Goal: Information Seeking & Learning: Learn about a topic

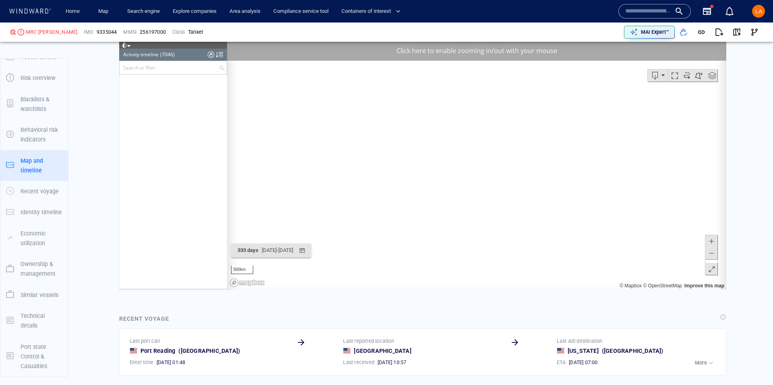
scroll to position [155740, 0]
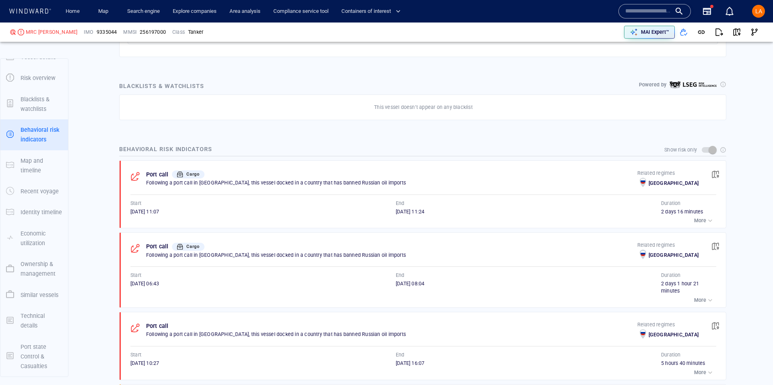
scroll to position [464, 0]
click at [715, 177] on span "button" at bounding box center [715, 173] width 8 height 8
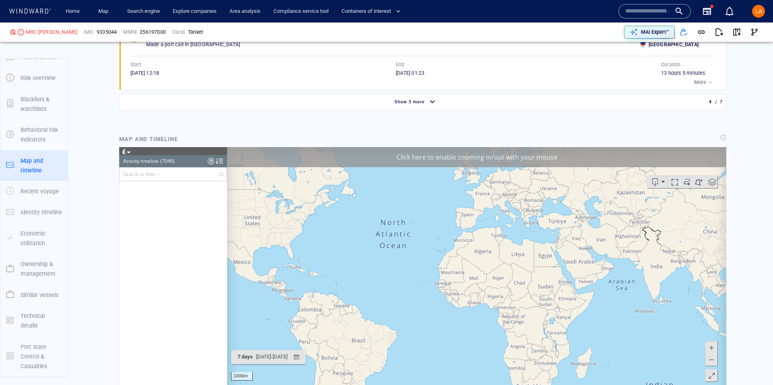
scroll to position [148044, 0]
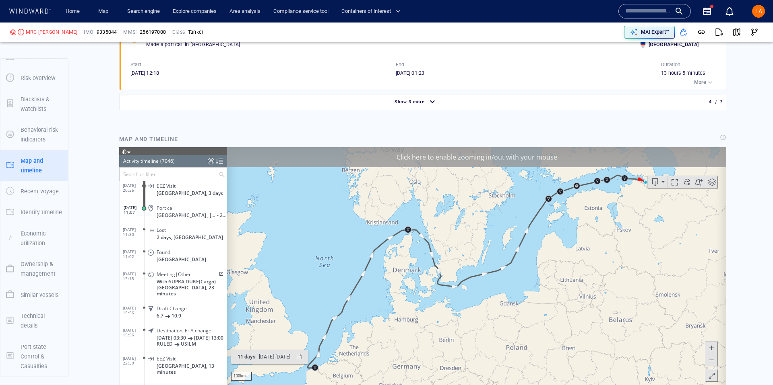
drag, startPoint x: 539, startPoint y: 217, endPoint x: 262, endPoint y: 275, distance: 282.8
click at [262, 275] on canvas "Map" at bounding box center [476, 271] width 499 height 249
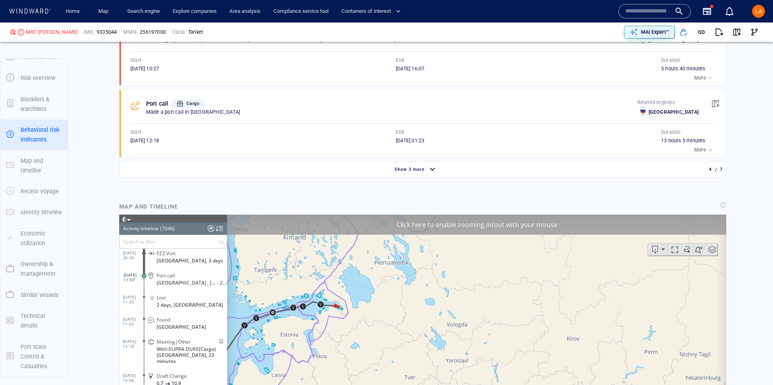
scroll to position [754, 0]
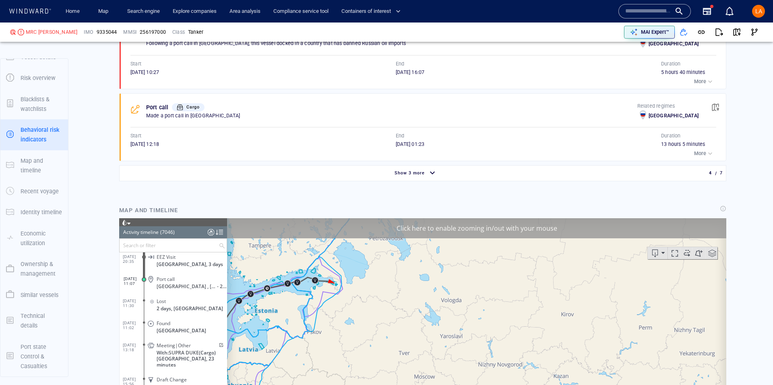
drag, startPoint x: 342, startPoint y: 296, endPoint x: 367, endPoint y: 255, distance: 47.7
click at [340, 249] on canvas "Map" at bounding box center [476, 342] width 499 height 249
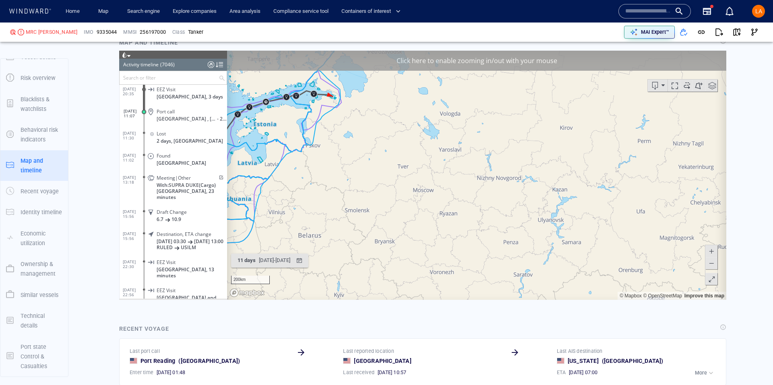
scroll to position [925, 0]
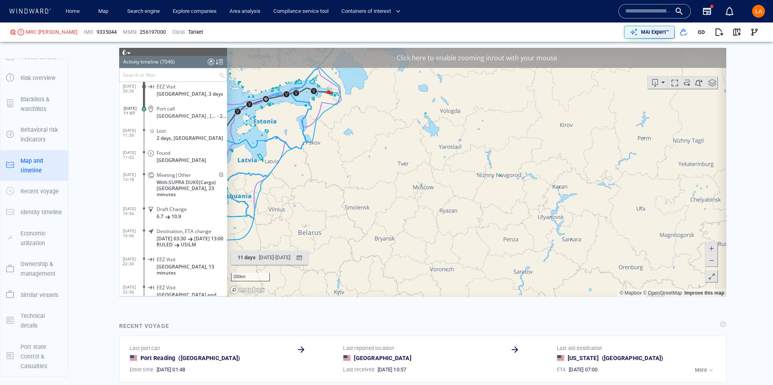
click at [713, 250] on span at bounding box center [711, 249] width 8 height 12
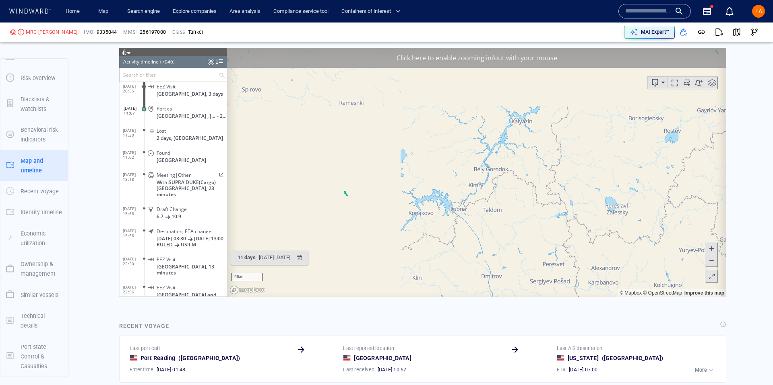
drag, startPoint x: 320, startPoint y: 190, endPoint x: 772, endPoint y: 287, distance: 462.1
click at [726, 287] on html "Loading vessel activities... Activity timeline (7046) (Still Loading...) Search…" at bounding box center [422, 172] width 607 height 249
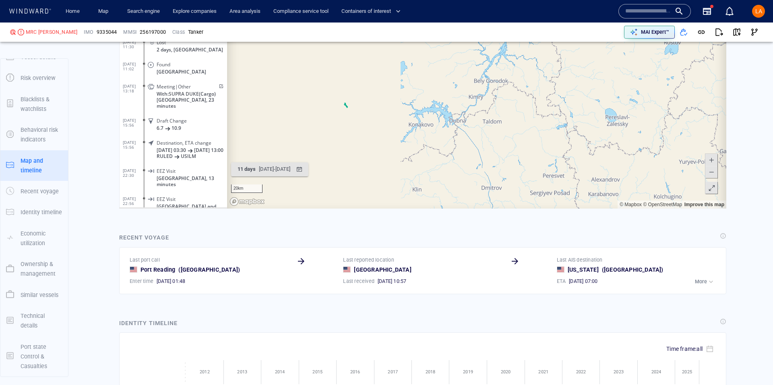
scroll to position [1030, 0]
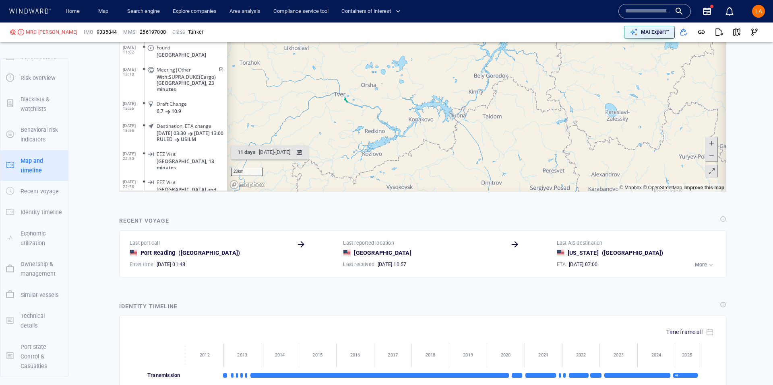
drag, startPoint x: 478, startPoint y: 190, endPoint x: 509, endPoint y: 317, distance: 131.6
click at [509, 192] on html "Loading vessel activities... Activity timeline (7046) (Still Loading...) Search…" at bounding box center [422, 67] width 607 height 249
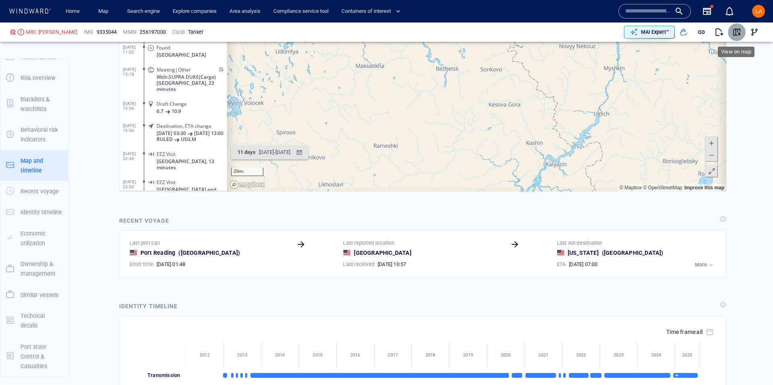
click at [736, 31] on span "button" at bounding box center [736, 32] width 8 height 8
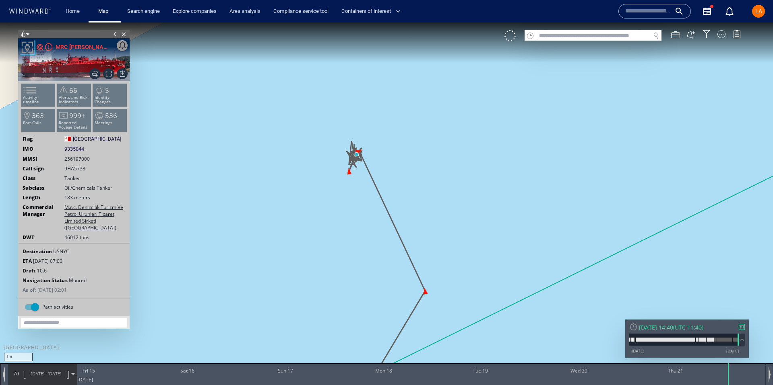
drag, startPoint x: 353, startPoint y: 155, endPoint x: 454, endPoint y: 231, distance: 126.4
click at [496, 251] on canvas "Map" at bounding box center [386, 200] width 773 height 355
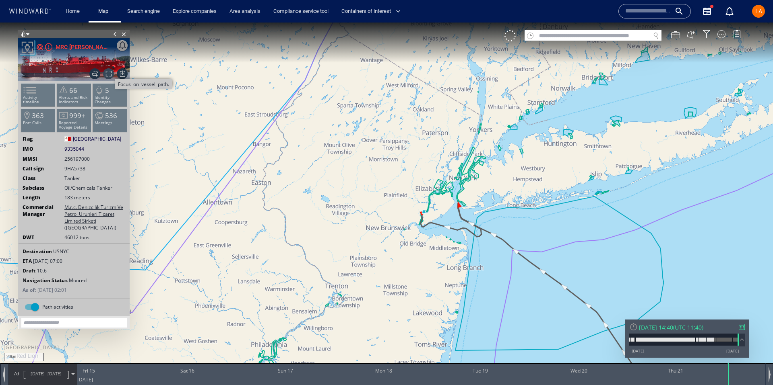
click at [112, 73] on span "Focus on vessel path." at bounding box center [108, 73] width 11 height 11
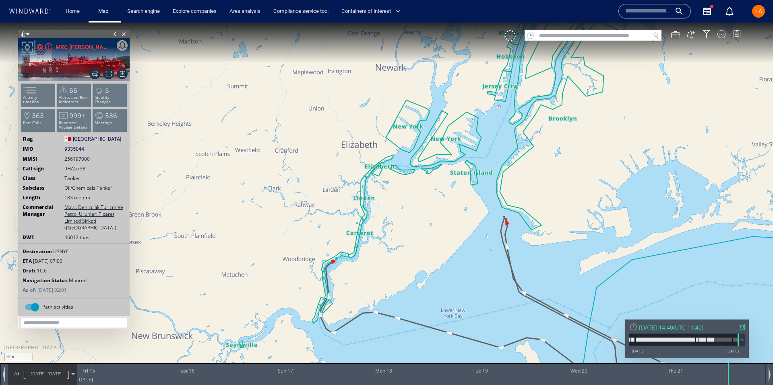
drag, startPoint x: 408, startPoint y: 233, endPoint x: 485, endPoint y: 185, distance: 90.9
click at [485, 185] on canvas "Map" at bounding box center [386, 200] width 773 height 355
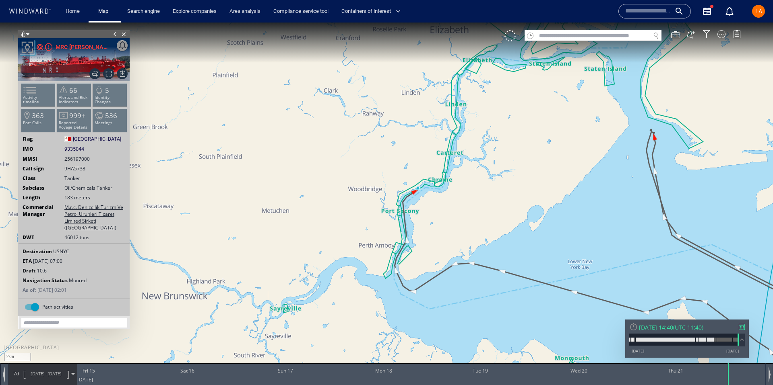
click at [660, 326] on div "Thu 21/08/2025 14:40" at bounding box center [656, 328] width 34 height 8
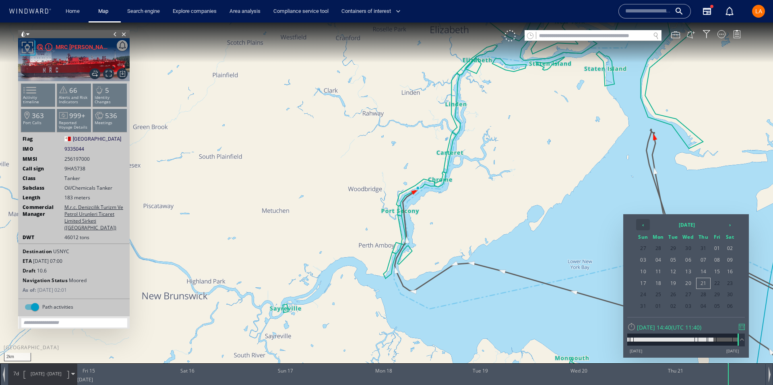
click at [643, 229] on th "‹" at bounding box center [643, 224] width 14 height 11
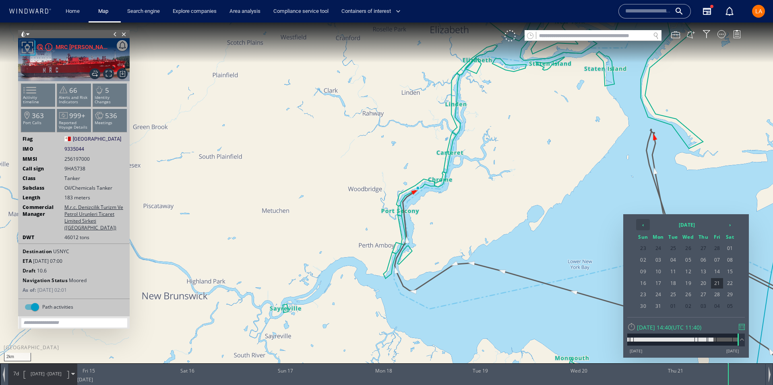
click at [643, 228] on th "‹" at bounding box center [643, 224] width 14 height 11
click at [728, 249] on span "04" at bounding box center [729, 248] width 12 height 10
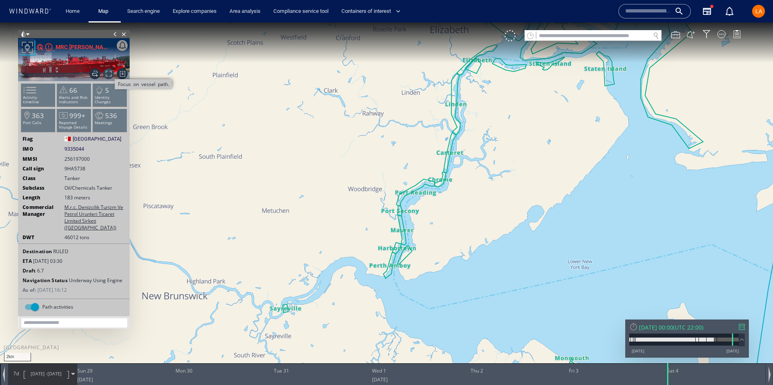
click at [107, 72] on span "Focus on vessel path." at bounding box center [108, 73] width 11 height 11
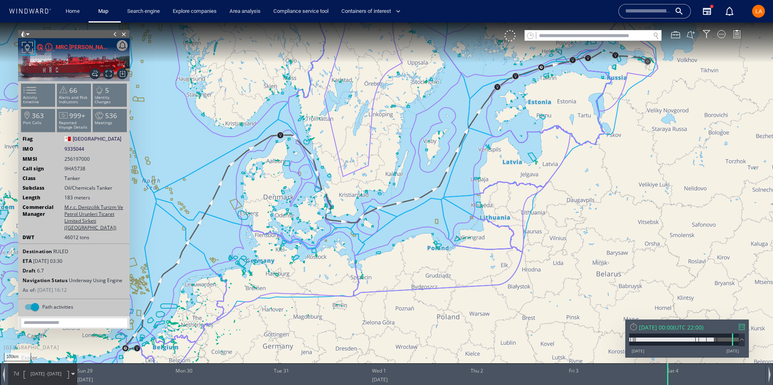
drag, startPoint x: 200, startPoint y: 307, endPoint x: 177, endPoint y: 204, distance: 106.5
click at [205, 198] on canvas "Map" at bounding box center [386, 200] width 773 height 355
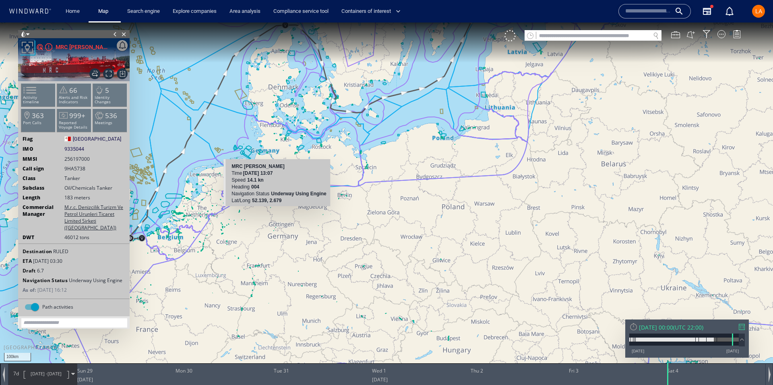
drag, startPoint x: 155, startPoint y: 209, endPoint x: 278, endPoint y: 214, distance: 124.0
click at [278, 214] on canvas "Map" at bounding box center [386, 200] width 773 height 355
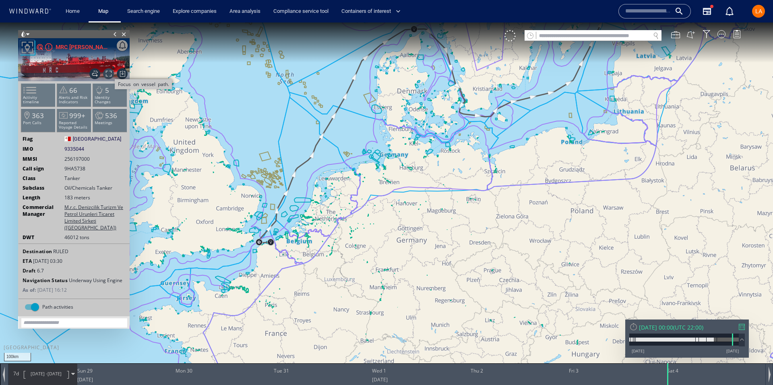
click at [109, 72] on span "Focus on vessel path." at bounding box center [108, 73] width 11 height 11
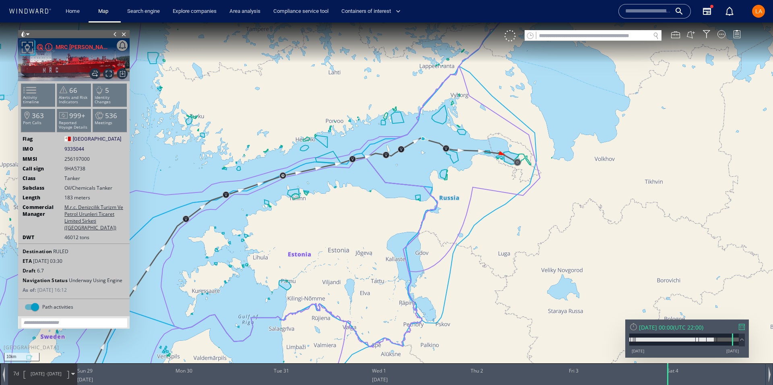
drag, startPoint x: 368, startPoint y: 142, endPoint x: 520, endPoint y: 149, distance: 151.8
click at [520, 149] on canvas "Map" at bounding box center [386, 200] width 773 height 355
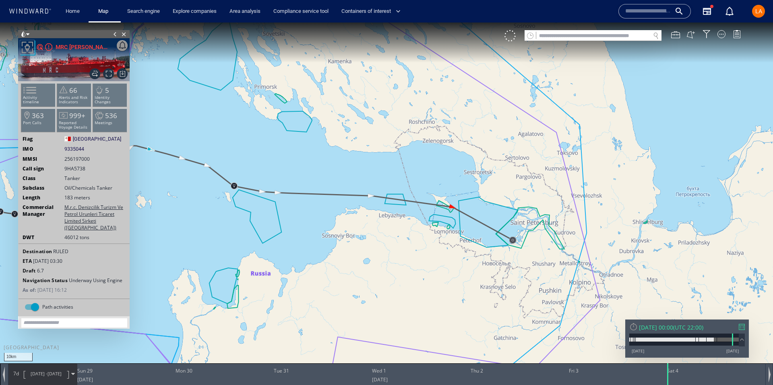
drag, startPoint x: 625, startPoint y: 191, endPoint x: 315, endPoint y: 192, distance: 309.8
click at [315, 192] on canvas "Map" at bounding box center [386, 200] width 773 height 355
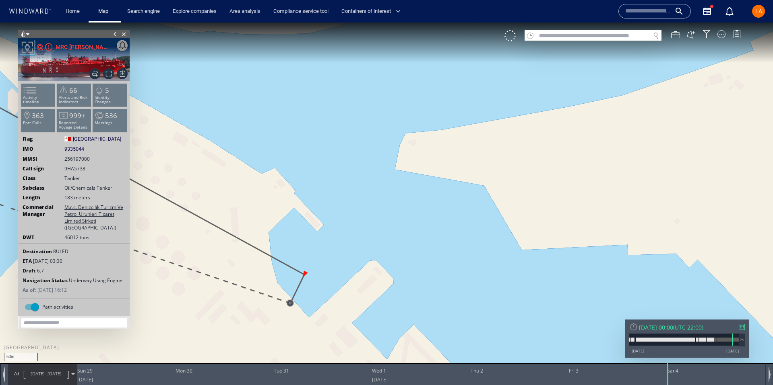
drag, startPoint x: 333, startPoint y: 264, endPoint x: 368, endPoint y: 206, distance: 67.7
click at [376, 199] on canvas "Map" at bounding box center [386, 200] width 773 height 355
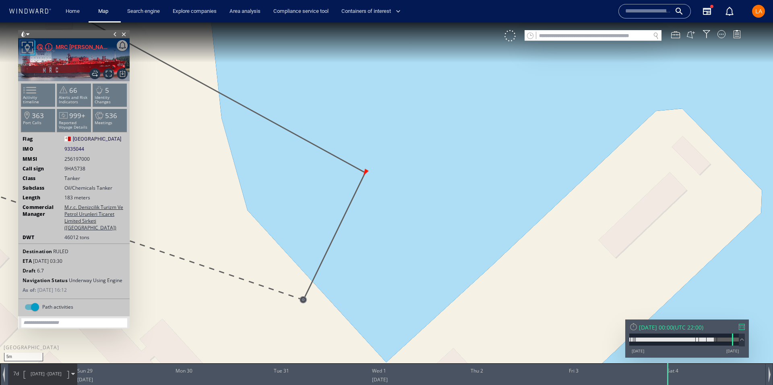
drag, startPoint x: 357, startPoint y: 233, endPoint x: 358, endPoint y: 200, distance: 33.0
click at [363, 171] on canvas "Map" at bounding box center [386, 200] width 773 height 355
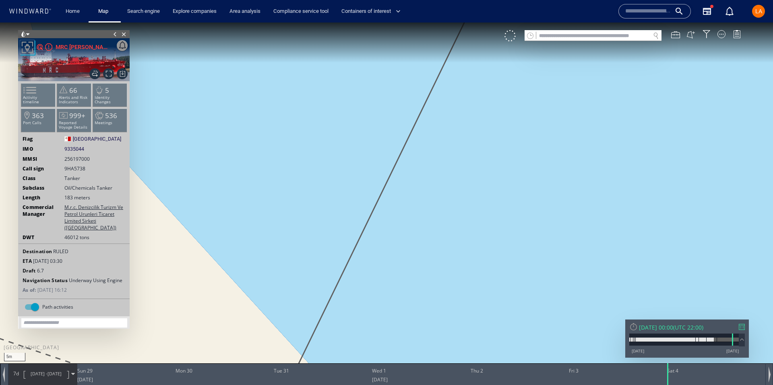
drag, startPoint x: 356, startPoint y: 243, endPoint x: 358, endPoint y: 239, distance: 4.6
click at [358, 239] on canvas "Map" at bounding box center [386, 200] width 773 height 355
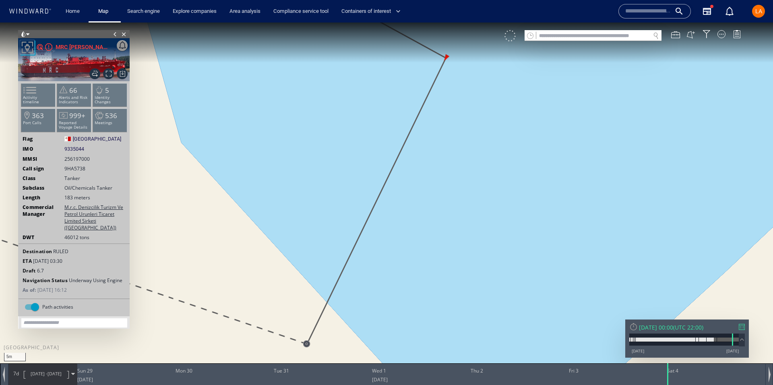
click at [507, 36] on div at bounding box center [509, 35] width 11 height 11
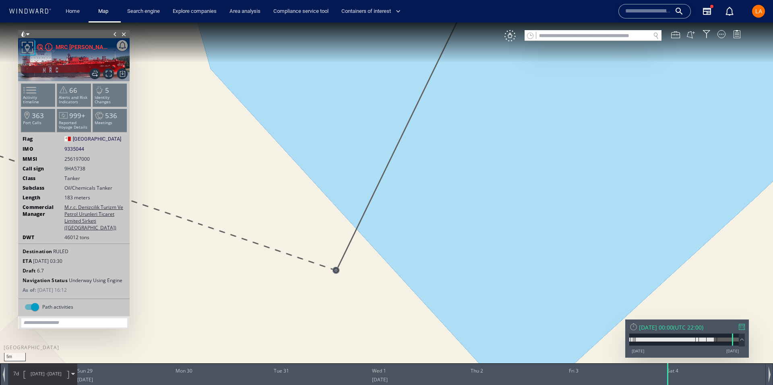
drag, startPoint x: 434, startPoint y: 103, endPoint x: 451, endPoint y: 73, distance: 35.1
click at [451, 73] on canvas "Map" at bounding box center [386, 200] width 773 height 355
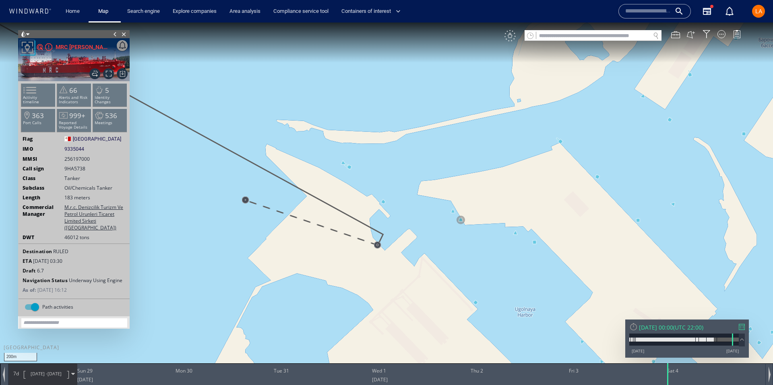
click at [509, 36] on div "VM" at bounding box center [509, 35] width 11 height 11
click at [624, 36] on input "text" at bounding box center [593, 36] width 114 height 11
paste input "*****"
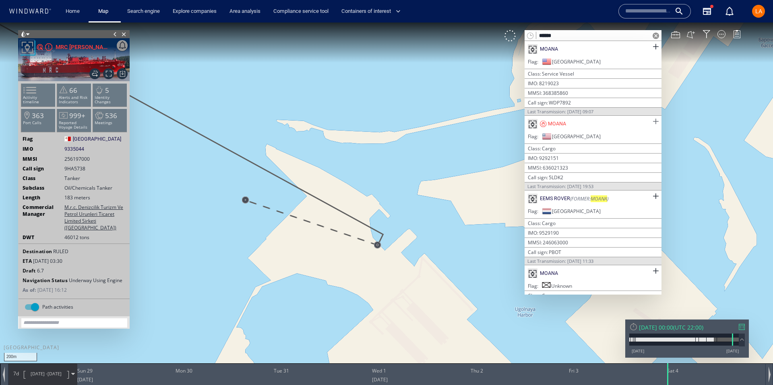
click at [653, 120] on span at bounding box center [655, 122] width 10 height 10
click at [650, 46] on span at bounding box center [655, 47] width 10 height 10
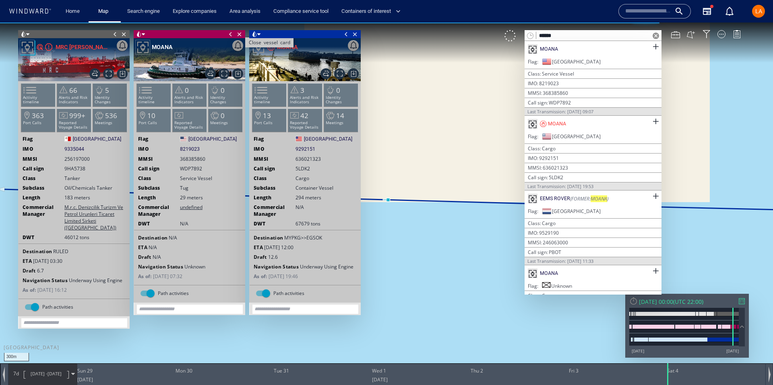
click at [123, 36] on span "Close vessel card" at bounding box center [123, 34] width 9 height 8
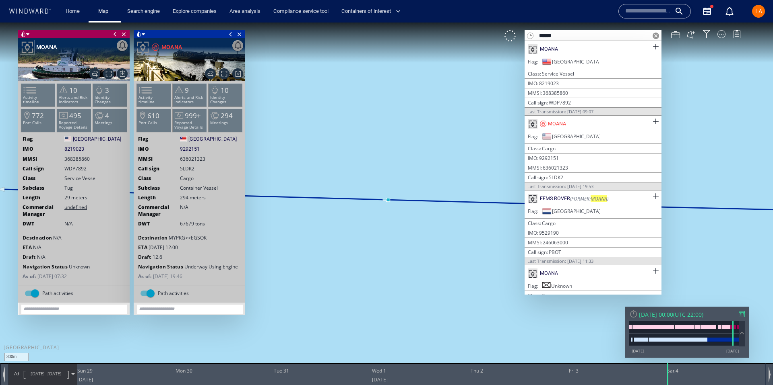
click at [589, 36] on input "*****" at bounding box center [593, 36] width 114 height 11
paste input "**"
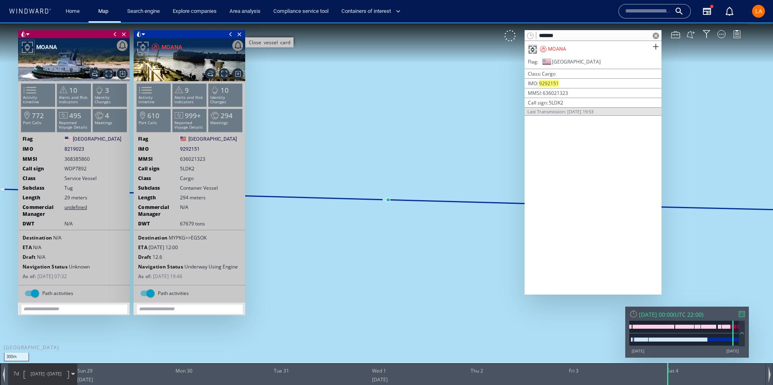
type input "*******"
click at [241, 35] on span "Close vessel card" at bounding box center [239, 34] width 9 height 8
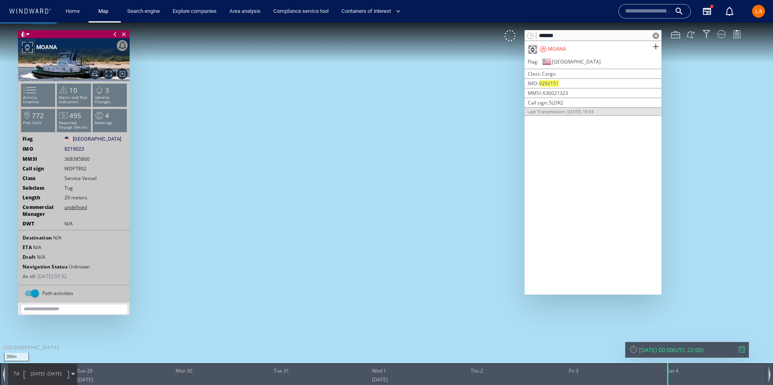
drag, startPoint x: 124, startPoint y: 35, endPoint x: 275, endPoint y: 37, distance: 151.3
click at [124, 35] on span "Close vessel card" at bounding box center [123, 34] width 9 height 8
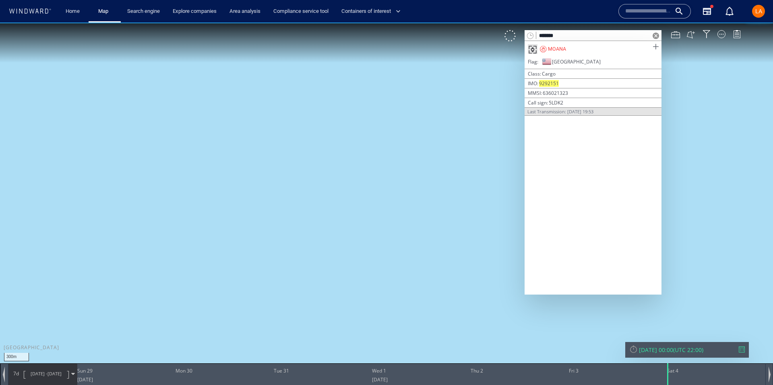
click at [654, 47] on span at bounding box center [655, 47] width 10 height 10
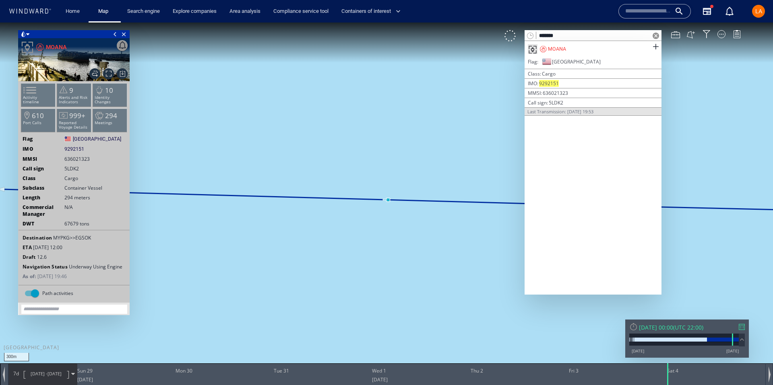
click at [657, 36] on span at bounding box center [655, 36] width 6 height 6
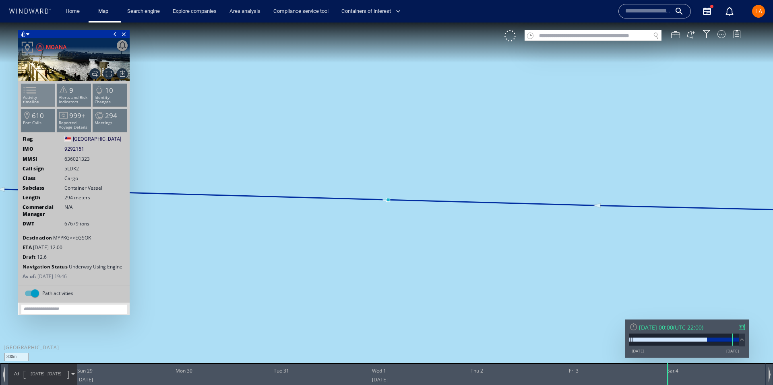
click at [31, 96] on span at bounding box center [25, 90] width 12 height 12
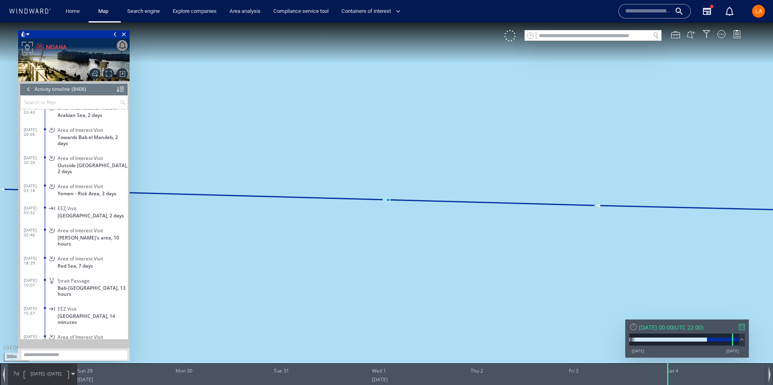
scroll to position [173785, 0]
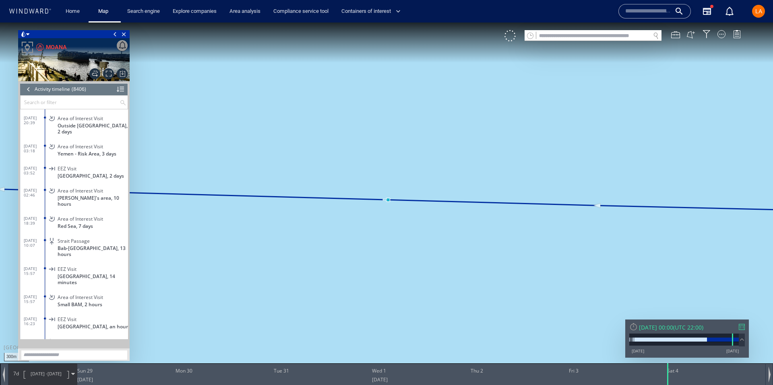
click at [62, 216] on span "Area of Interest Visit" at bounding box center [80, 219] width 45 height 6
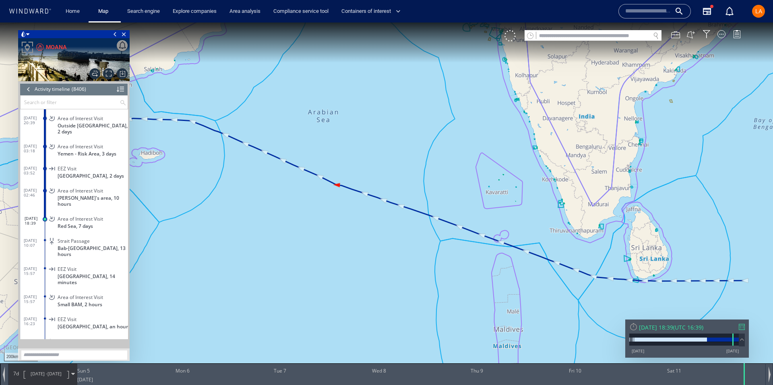
click at [632, 330] on div at bounding box center [633, 327] width 8 height 8
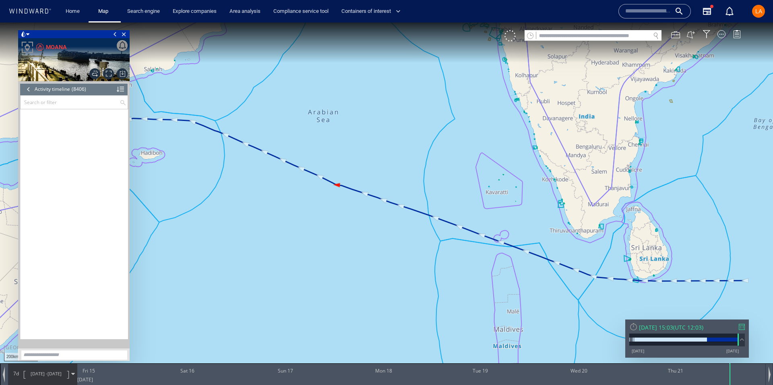
scroll to position [185787, 0]
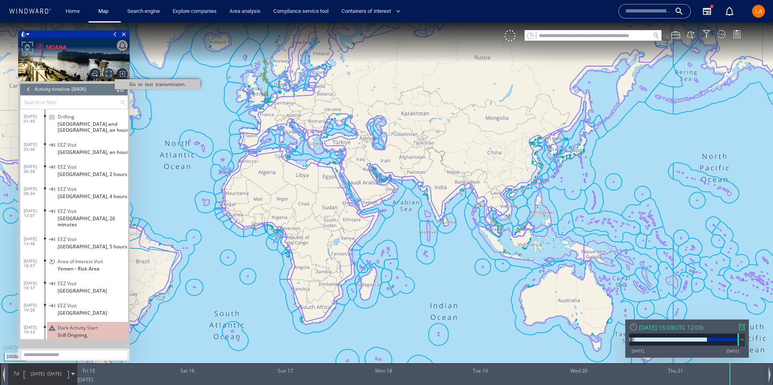
click at [108, 74] on span "Go to last transmission." at bounding box center [108, 73] width 11 height 11
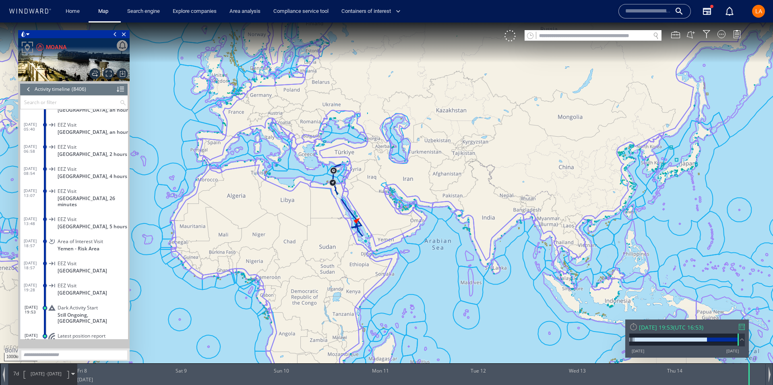
click at [30, 305] on span "14/08/25 19:53" at bounding box center [35, 310] width 21 height 10
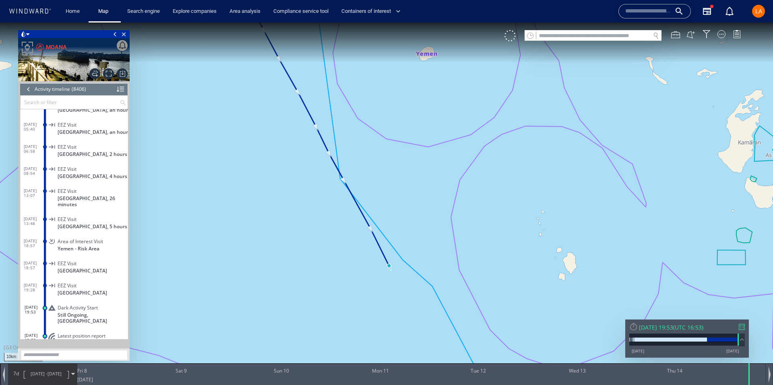
click at [28, 90] on div at bounding box center [28, 89] width 9 height 12
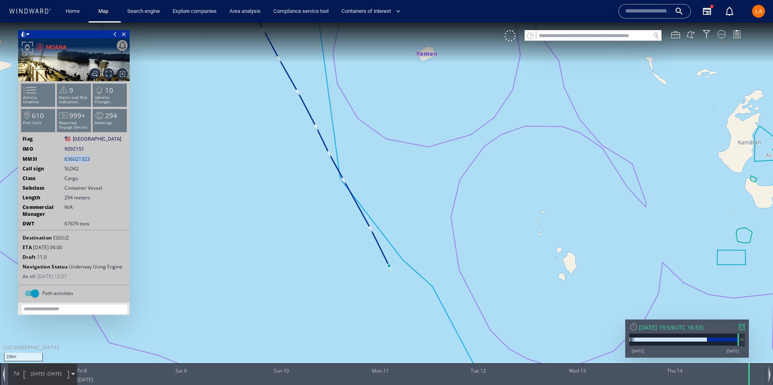
drag, startPoint x: 96, startPoint y: 162, endPoint x: 64, endPoint y: 162, distance: 31.4
click at [64, 162] on ww-ship-dashboard-identity "Flag Liberia Liberia IMO 9292151 9292151 MMSI 636021323 Call sign 5LDK2 Class C…" at bounding box center [74, 211] width 111 height 150
copy span "636021323"
